Goal: Check status: Check status

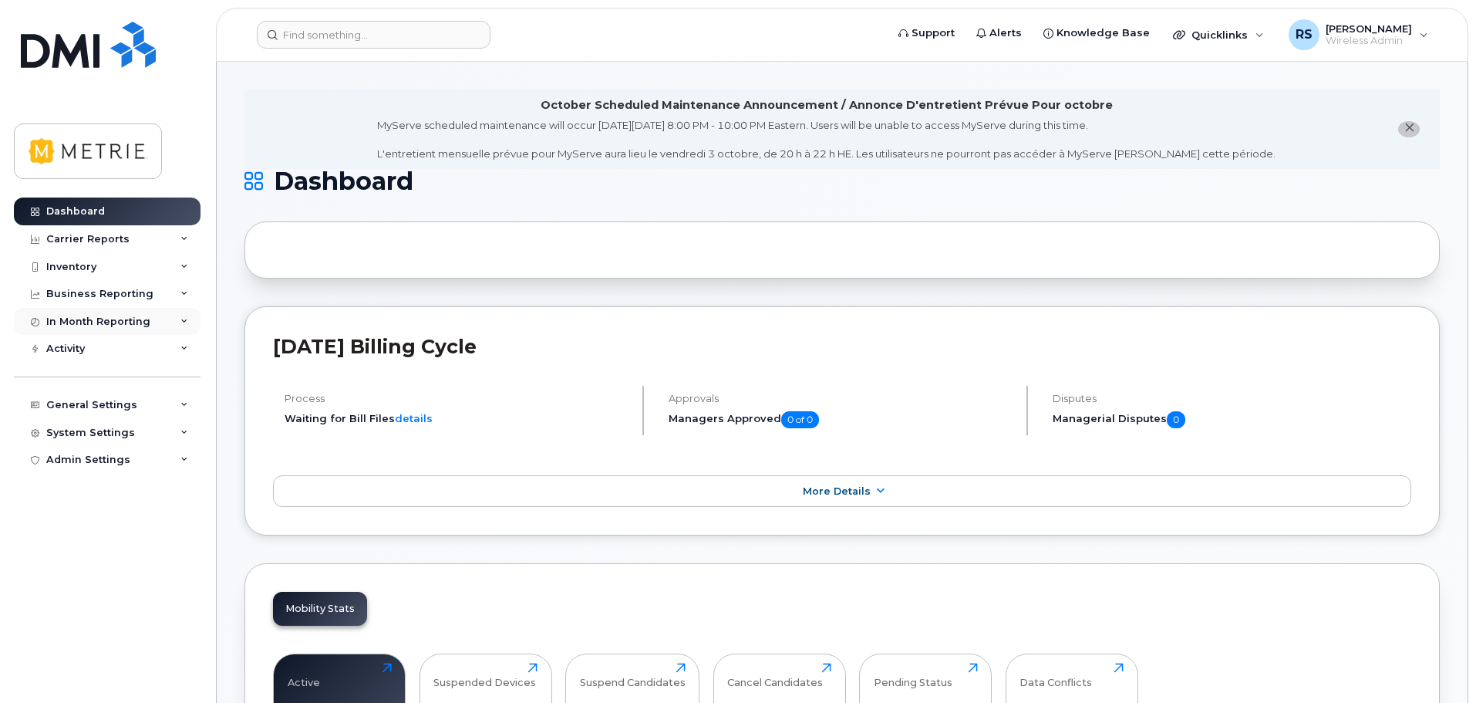
click at [109, 323] on div "In Month Reporting" at bounding box center [98, 321] width 104 height 12
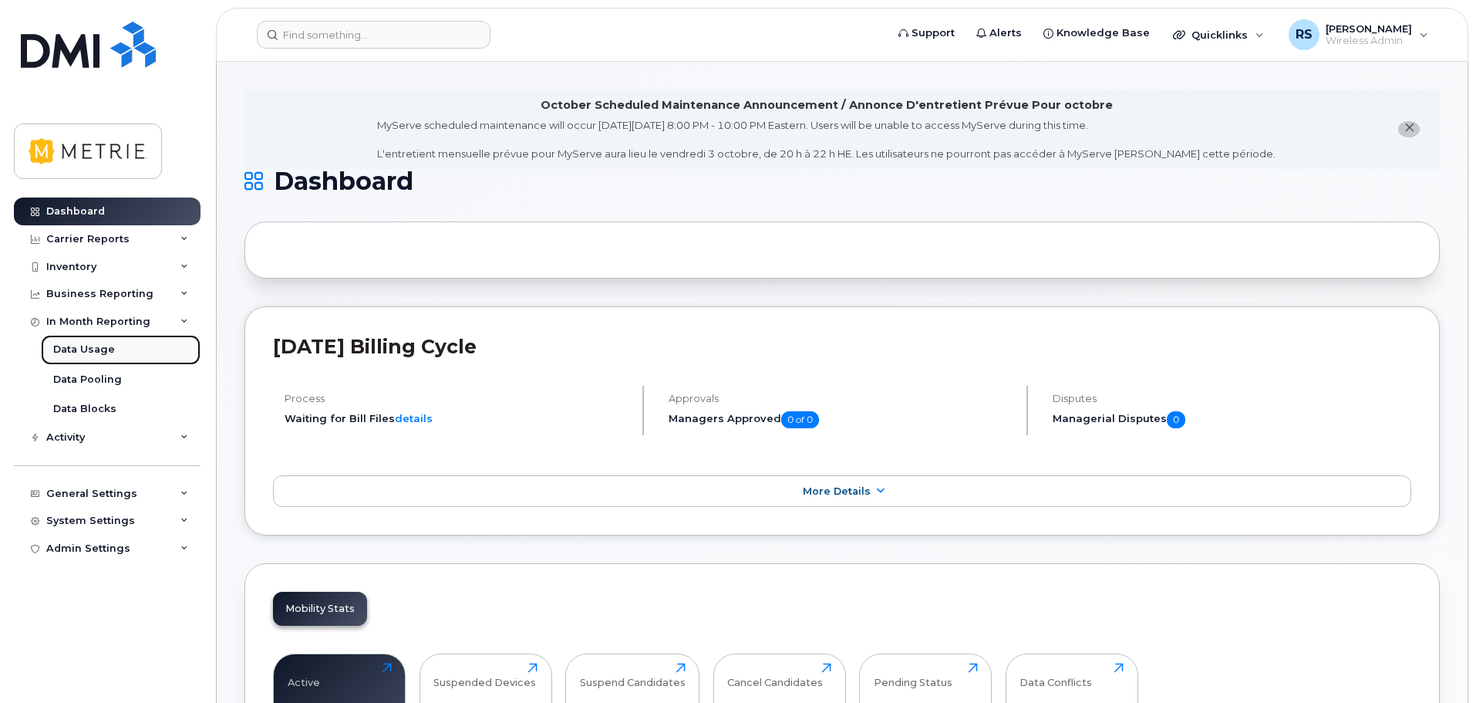
click at [106, 342] on link "Data Usage" at bounding box center [121, 349] width 160 height 29
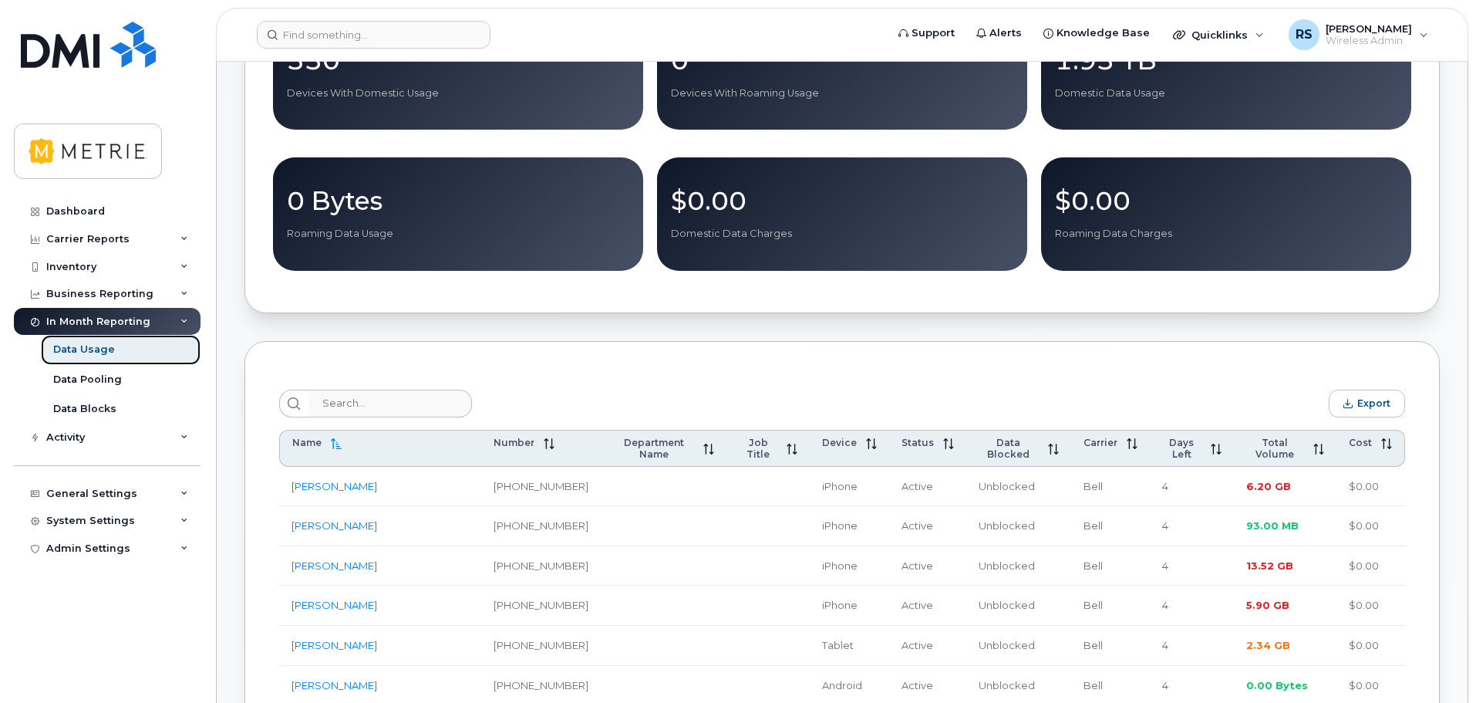
scroll to position [393, 0]
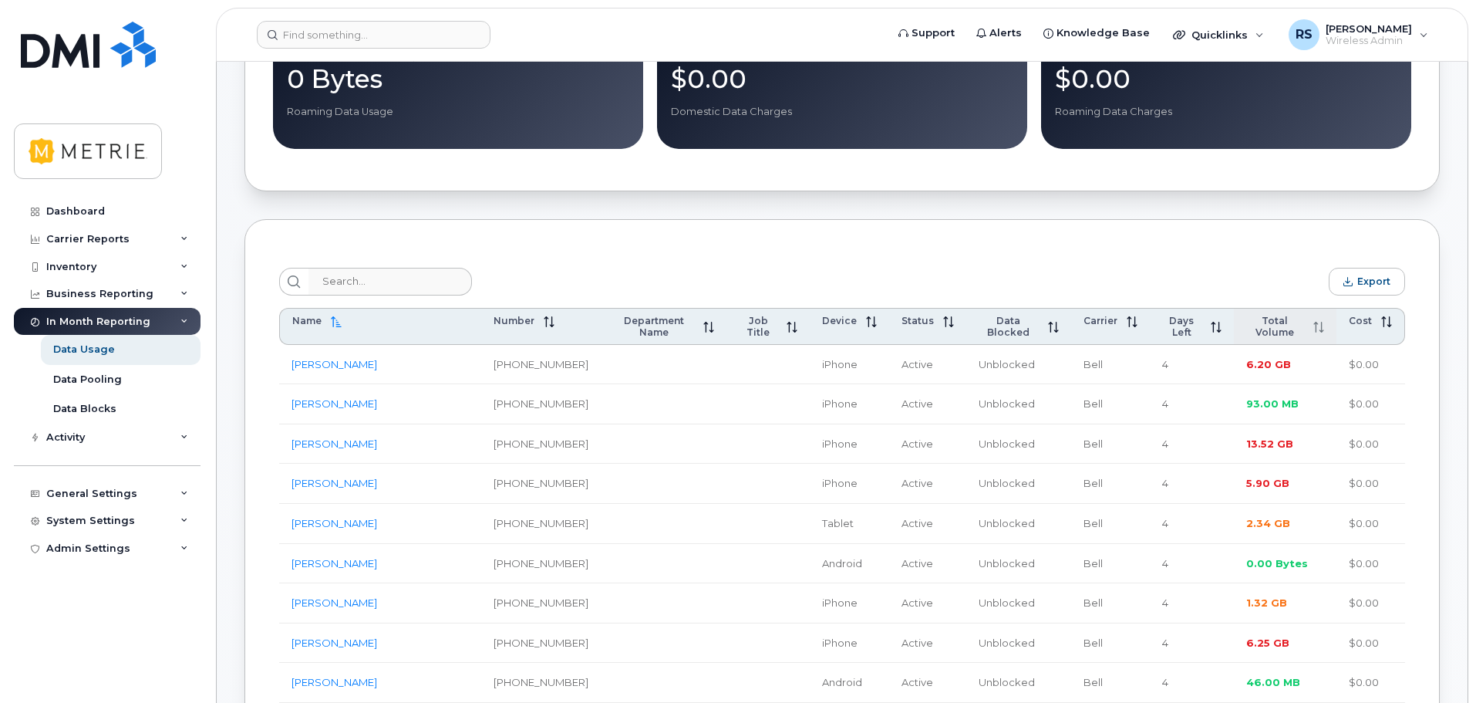
click at [1254, 325] on span "Total Volume" at bounding box center [1275, 326] width 58 height 23
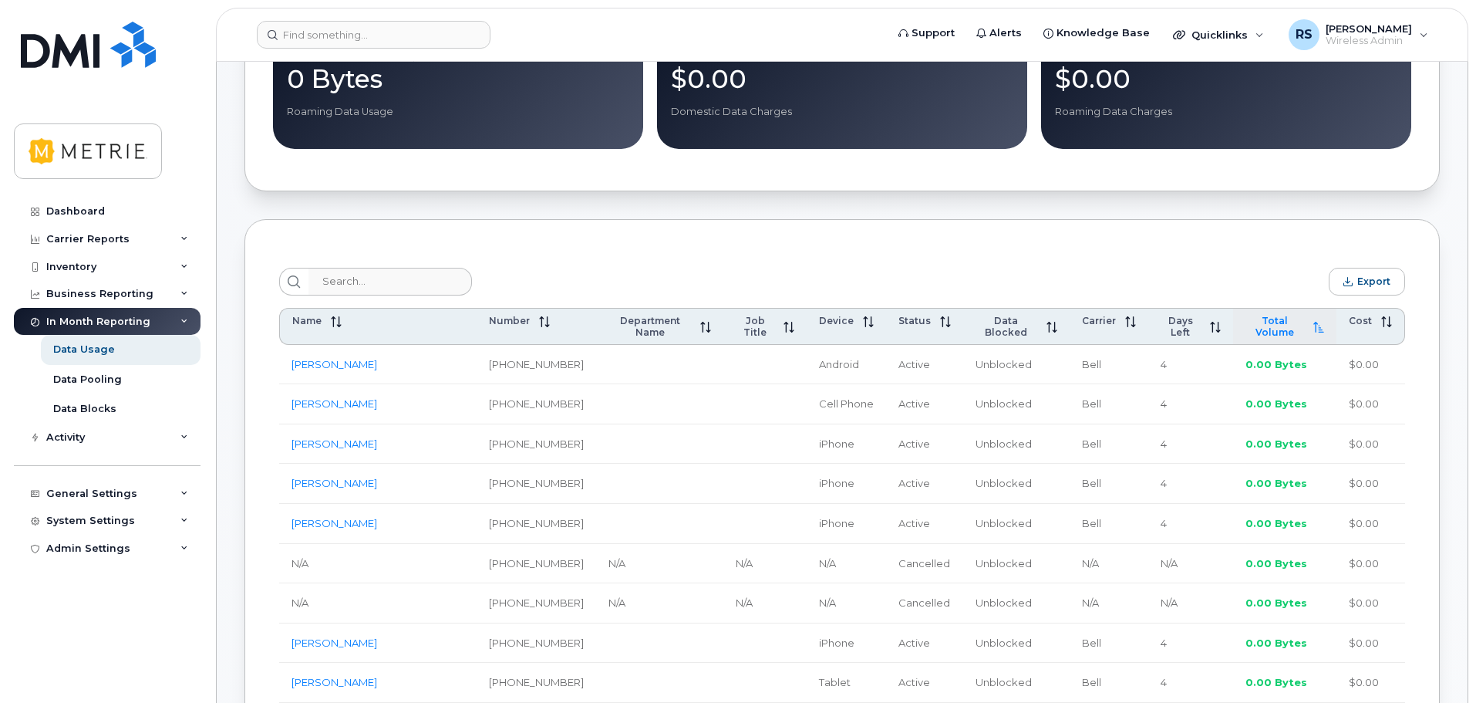
click at [1254, 325] on span "Total Volume" at bounding box center [1274, 326] width 59 height 23
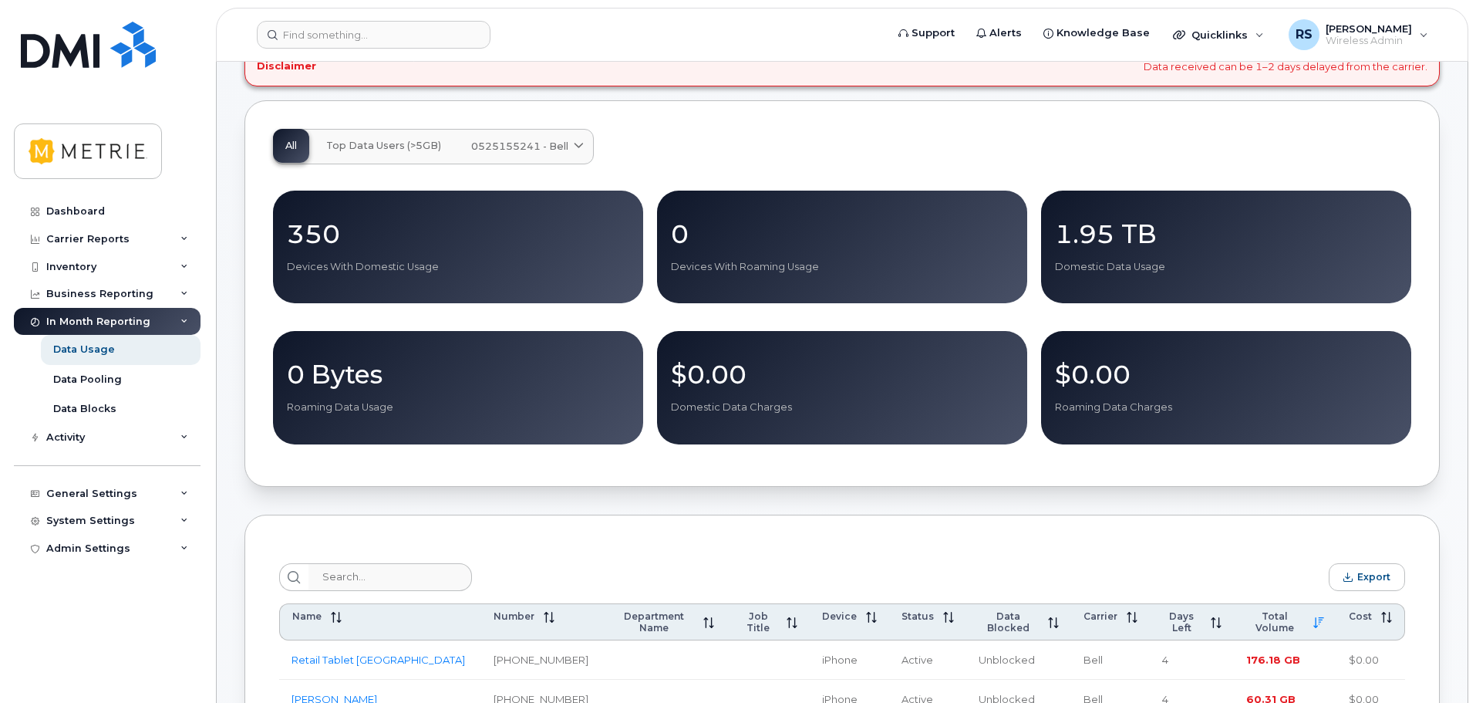
scroll to position [0, 0]
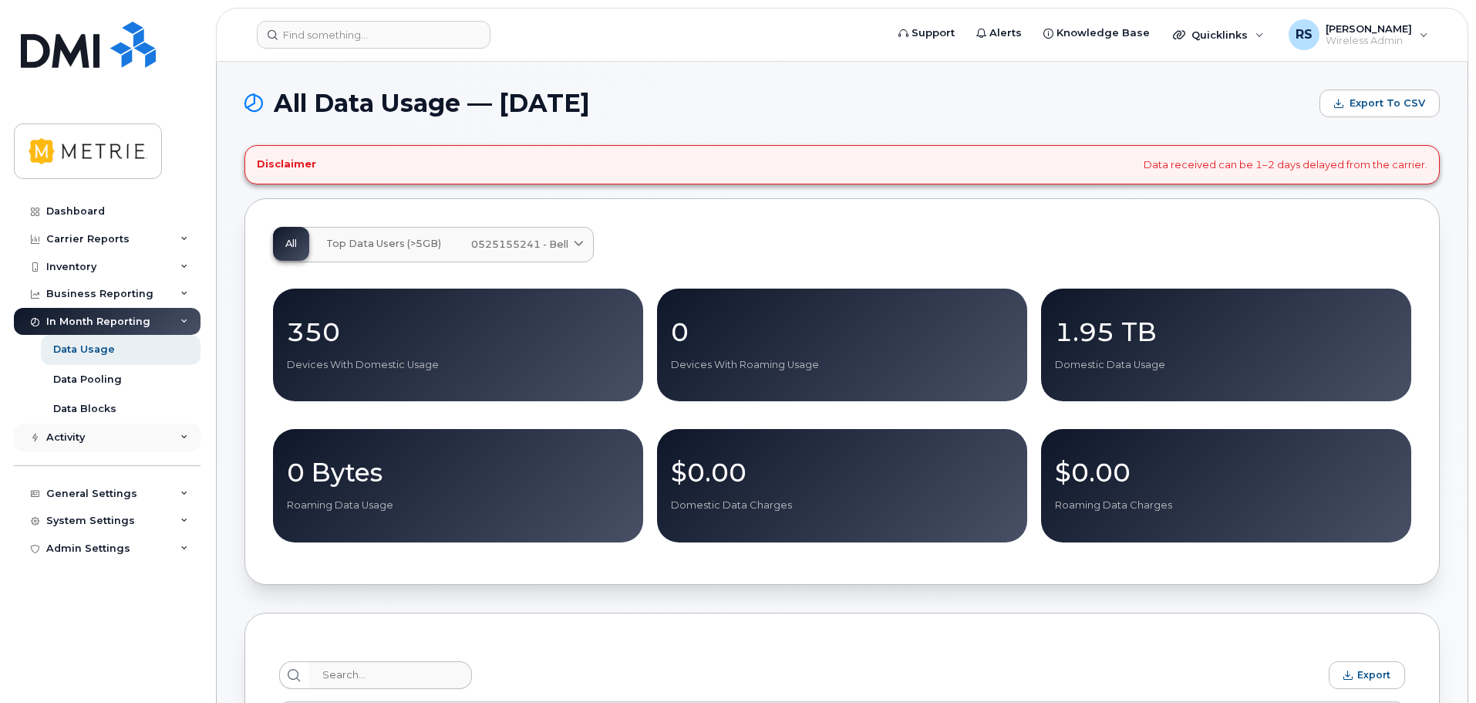
click at [91, 443] on div "Activity" at bounding box center [107, 437] width 187 height 28
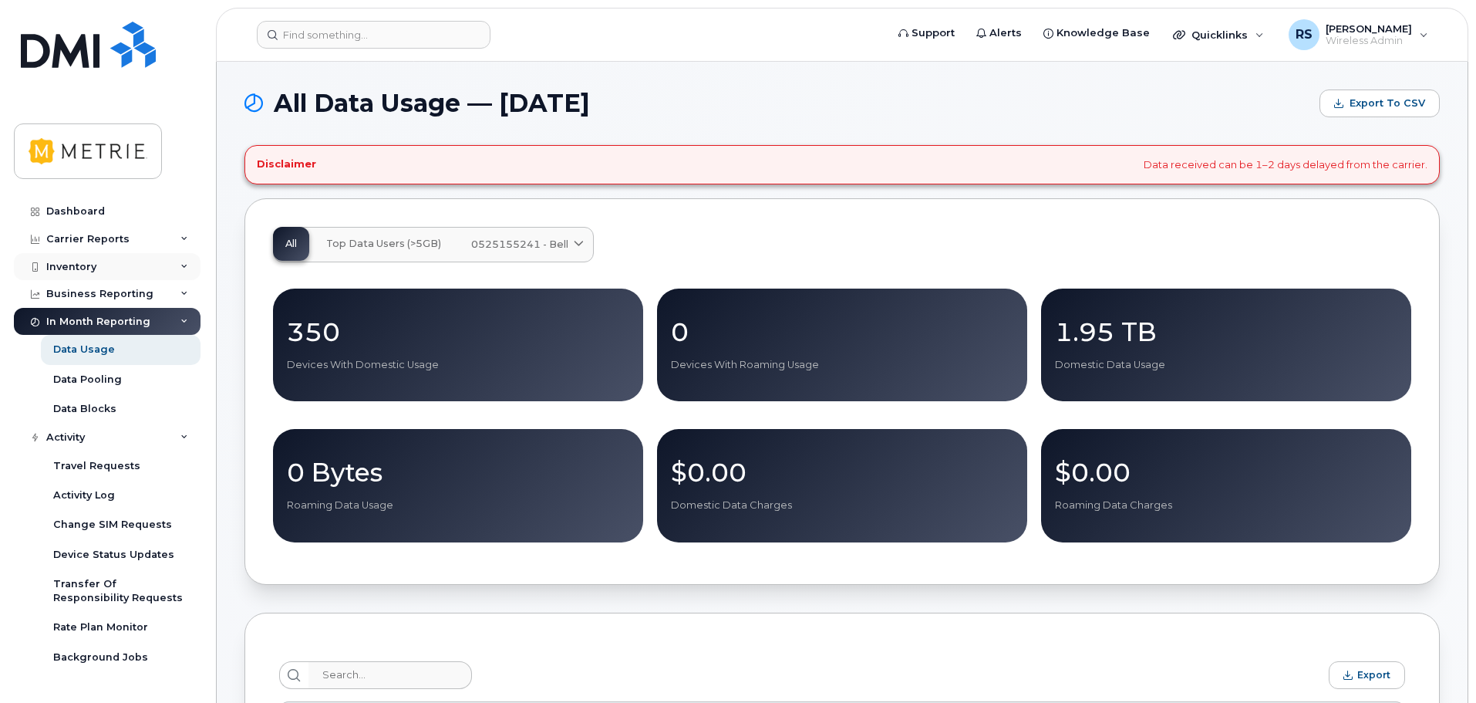
click at [123, 264] on div "Inventory" at bounding box center [107, 267] width 187 height 28
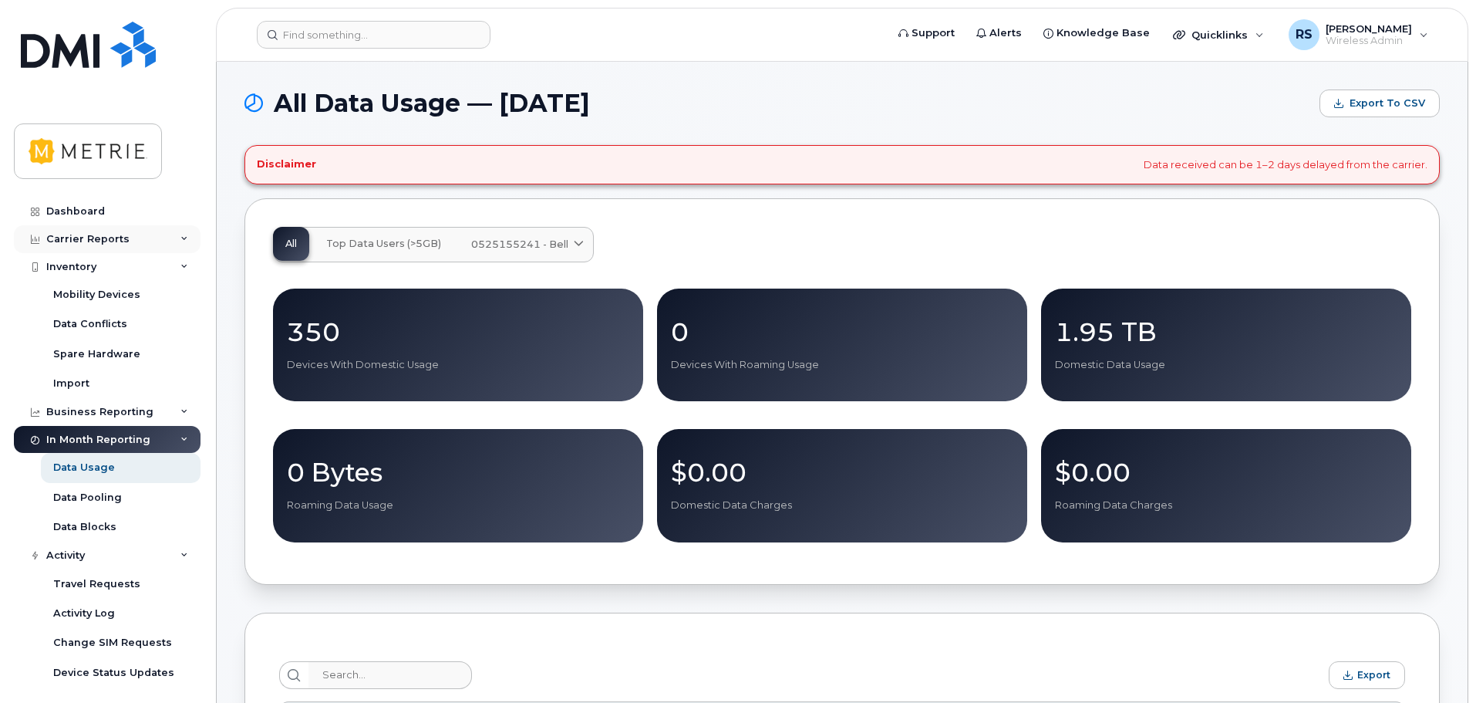
click at [120, 239] on div "Carrier Reports" at bounding box center [87, 239] width 83 height 12
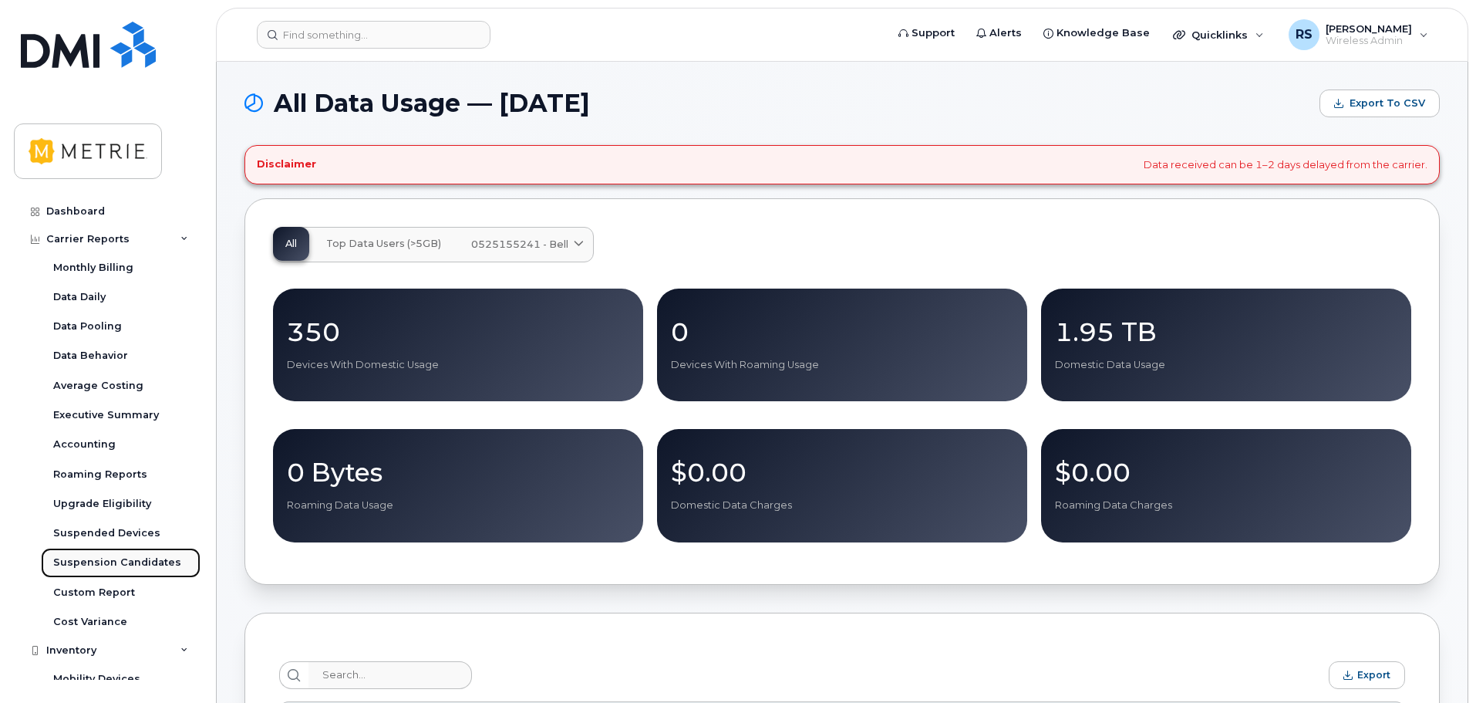
click at [96, 561] on div "Suspension Candidates" at bounding box center [117, 562] width 128 height 14
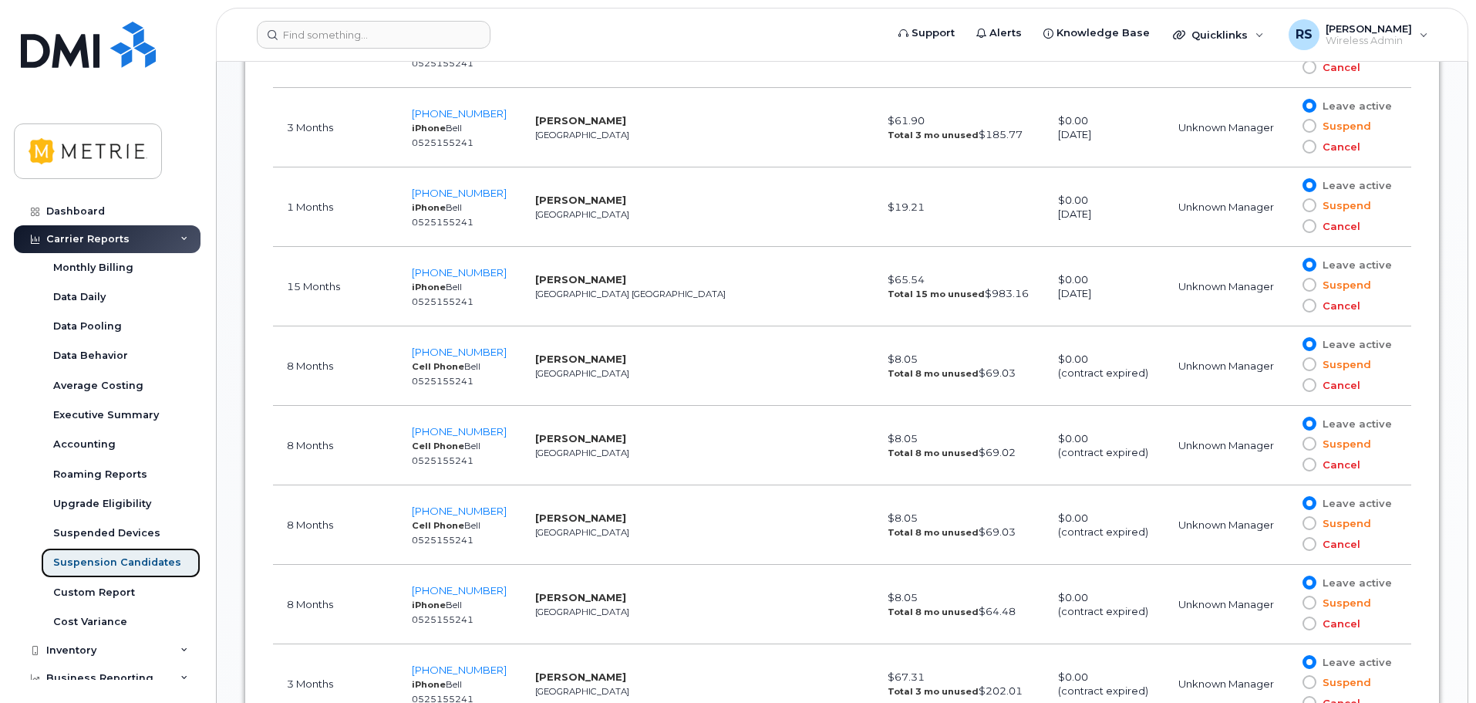
scroll to position [838, 0]
